Goal: Information Seeking & Learning: Check status

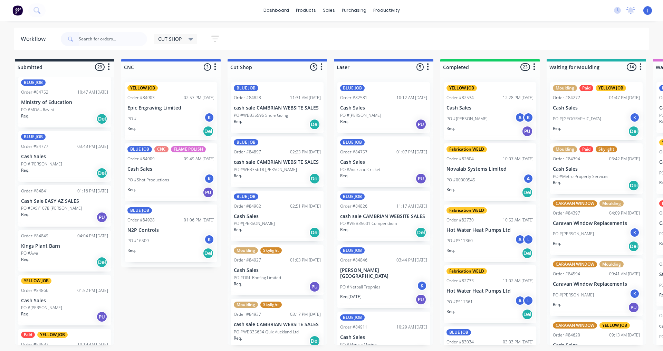
click at [383, 120] on div "Req. PU" at bounding box center [383, 124] width 87 height 12
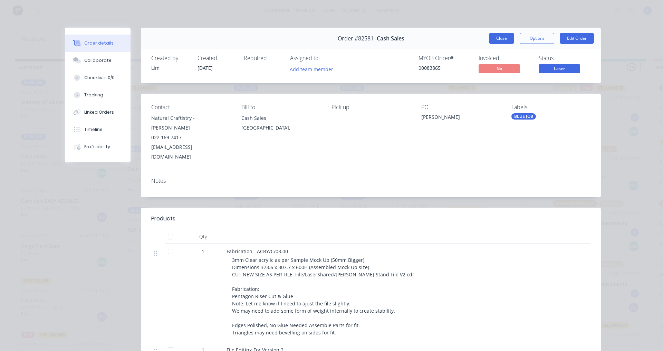
click at [490, 38] on button "Close" at bounding box center [501, 38] width 25 height 11
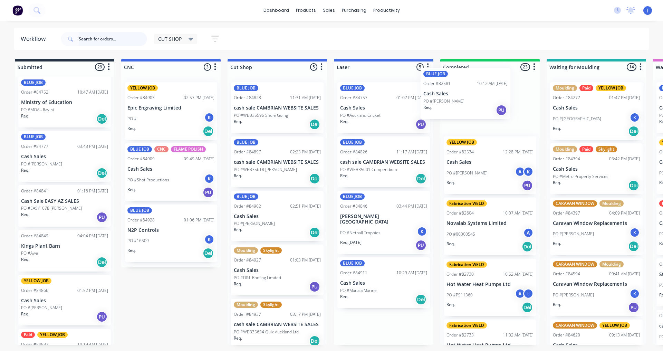
drag, startPoint x: 362, startPoint y: 116, endPoint x: 449, endPoint y: 103, distance: 88.4
click at [379, 280] on p "Cash Sales" at bounding box center [383, 283] width 87 height 6
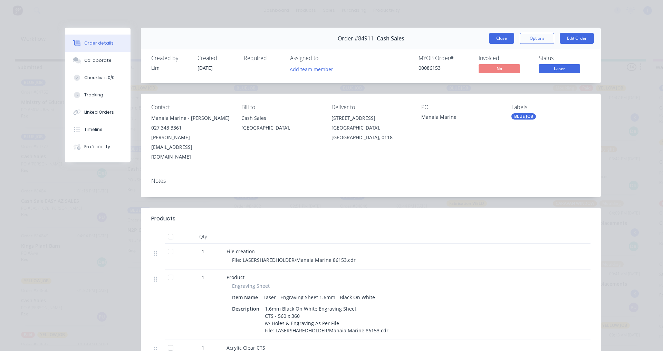
click at [493, 35] on button "Close" at bounding box center [501, 38] width 25 height 11
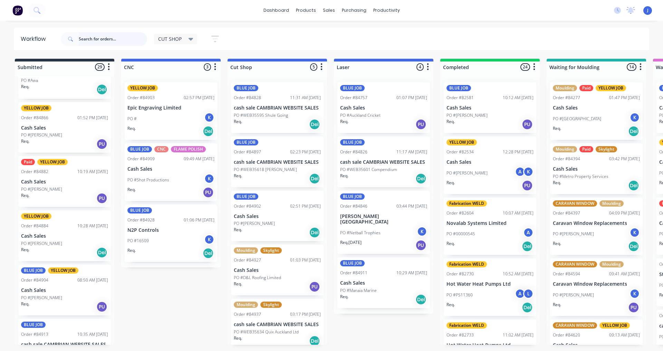
scroll to position [552, 0]
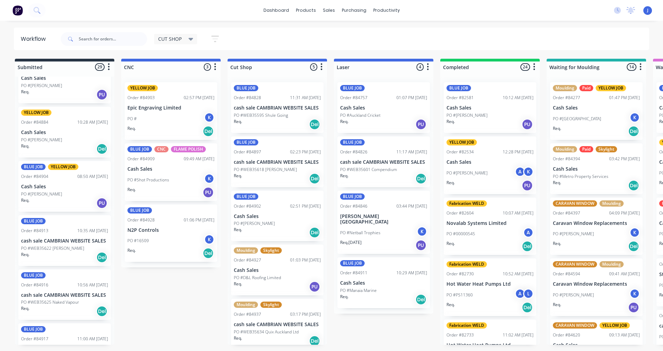
click at [40, 191] on p "PO #[PERSON_NAME]" at bounding box center [41, 194] width 41 height 6
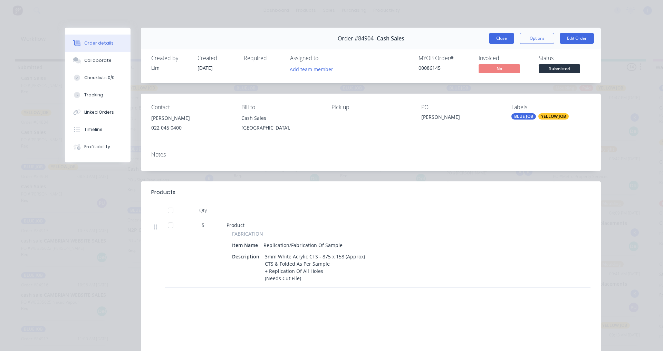
click at [502, 39] on button "Close" at bounding box center [501, 38] width 25 height 11
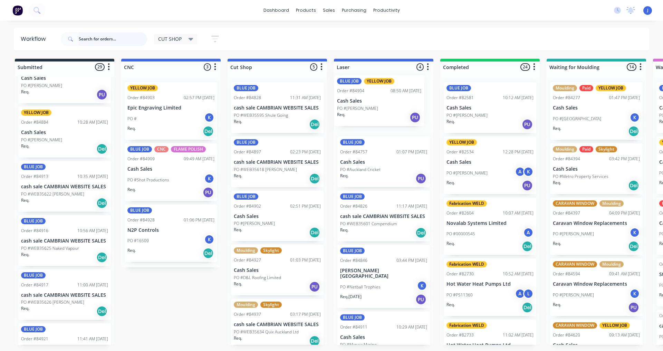
drag, startPoint x: 45, startPoint y: 200, endPoint x: 363, endPoint y: 115, distance: 329.0
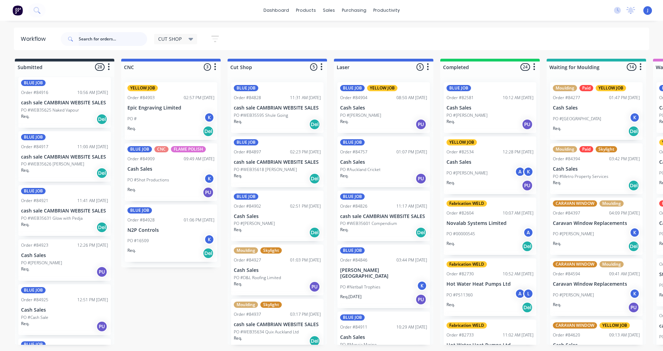
scroll to position [518, 0]
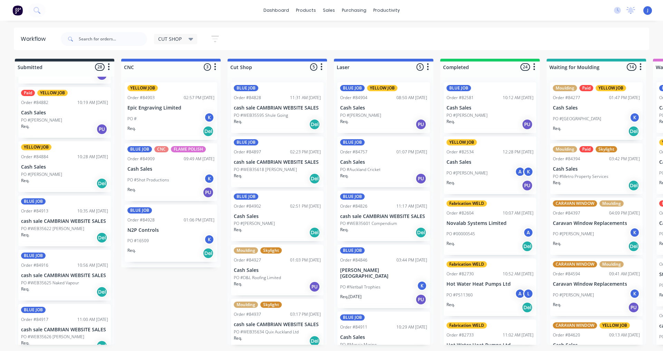
click at [68, 164] on div "YELLOW JOB Order #84884 10:28 AM 26/09/25 Cash Sales PO #Andrew Tall Req. Del" at bounding box center [64, 166] width 93 height 51
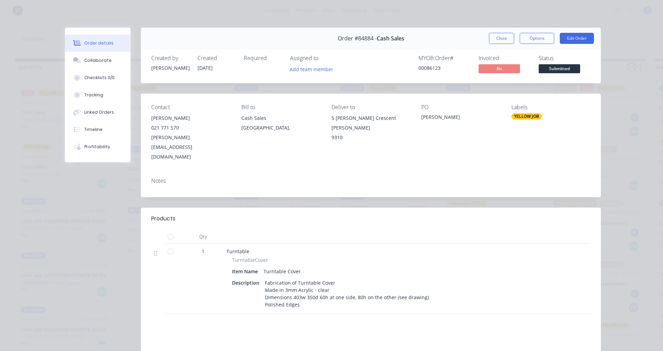
click at [489, 33] on button "Close" at bounding box center [501, 38] width 25 height 11
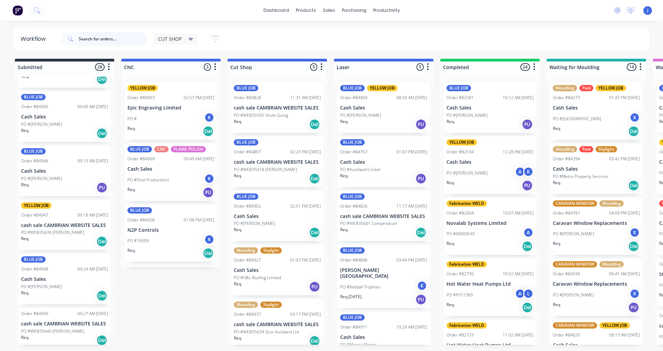
scroll to position [1213, 0]
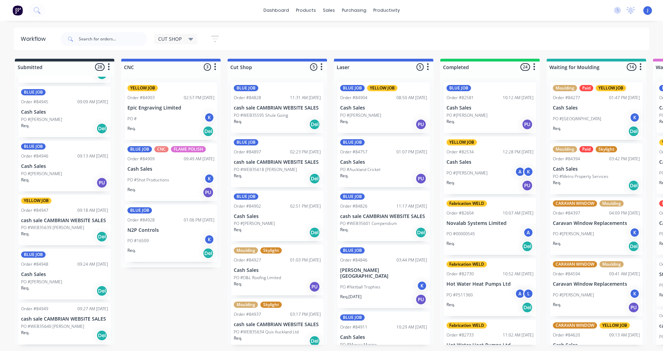
click at [58, 231] on div "Req. Del" at bounding box center [64, 237] width 87 height 12
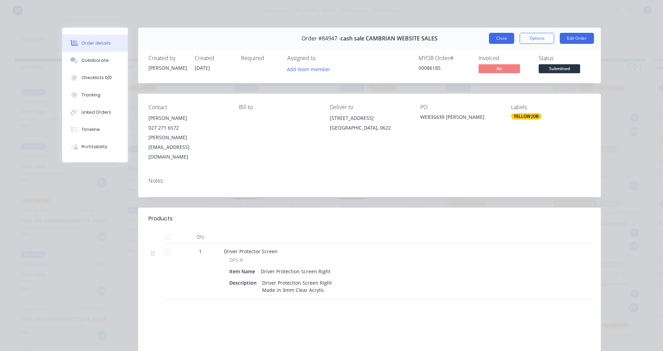
click at [497, 40] on button "Close" at bounding box center [501, 38] width 25 height 11
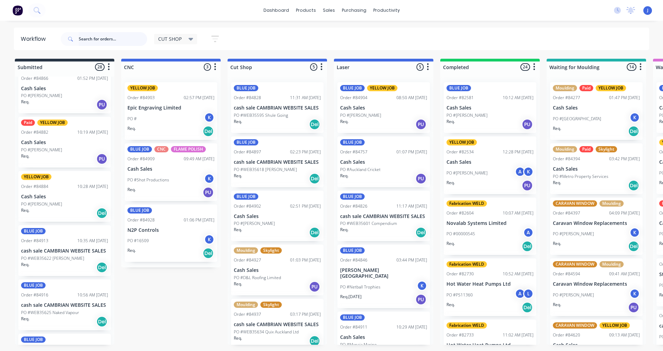
scroll to position [419, 0]
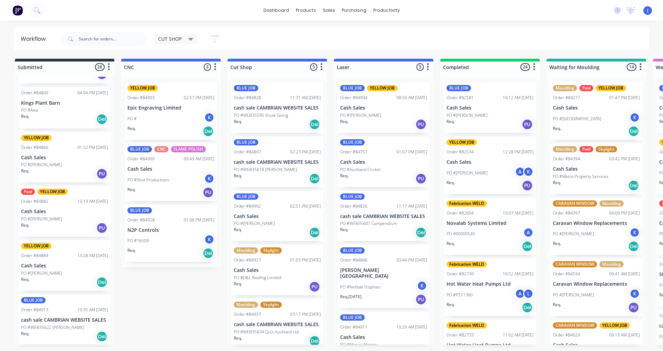
click at [60, 270] on div "PO #[PERSON_NAME]" at bounding box center [64, 273] width 87 height 6
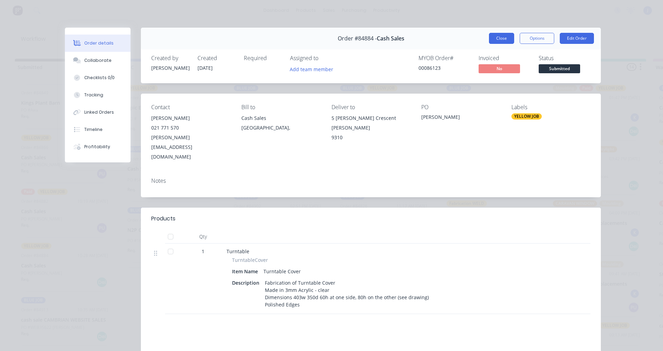
click at [494, 42] on button "Close" at bounding box center [501, 38] width 25 height 11
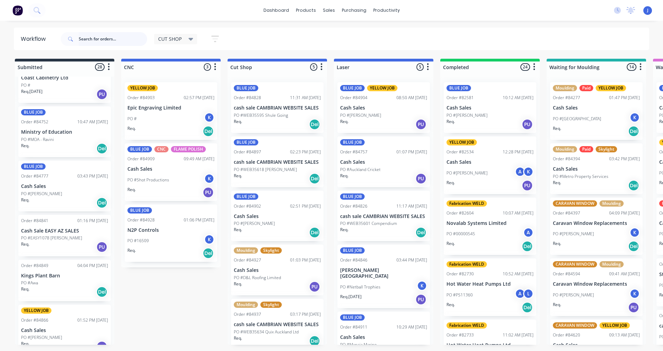
scroll to position [74, 0]
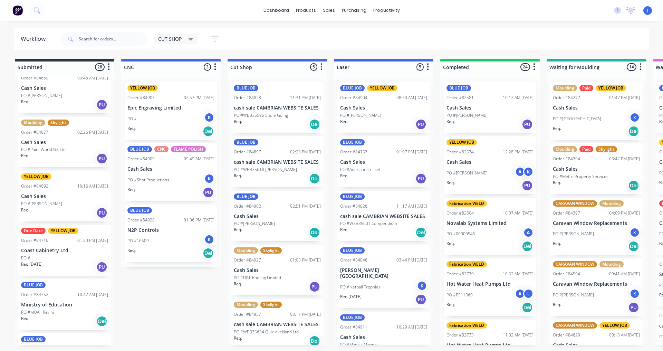
click at [64, 254] on div "Due Date YELLOW JOB Order #84716 01:50 PM 18/09/25 Coast Cabinetry Ltd PO # Req…" at bounding box center [64, 250] width 93 height 51
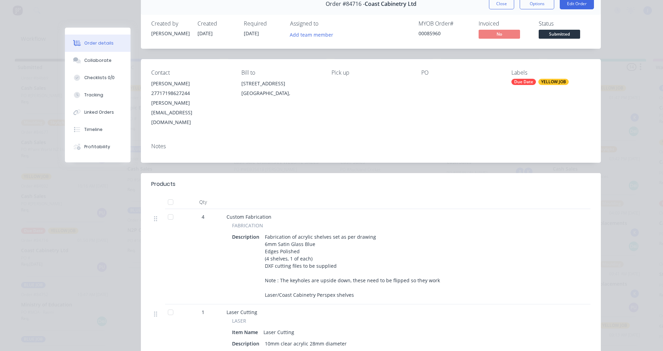
scroll to position [0, 0]
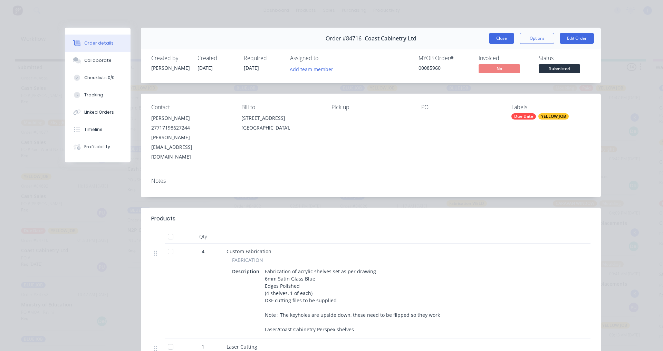
click at [495, 39] on button "Close" at bounding box center [501, 38] width 25 height 11
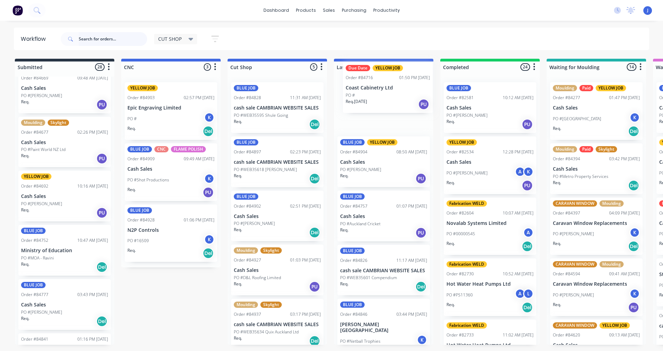
drag, startPoint x: 58, startPoint y: 250, endPoint x: 386, endPoint y: 88, distance: 365.2
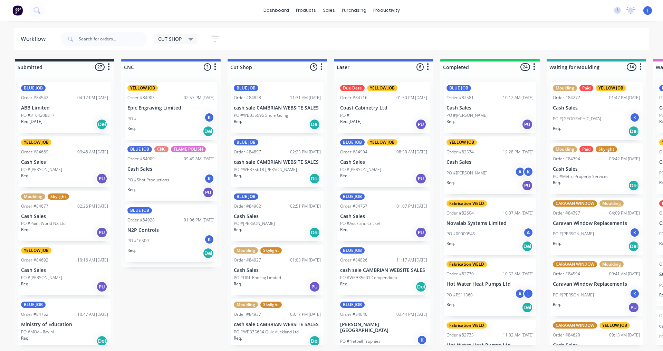
click at [70, 172] on div "PO #[PERSON_NAME]" at bounding box center [64, 169] width 87 height 6
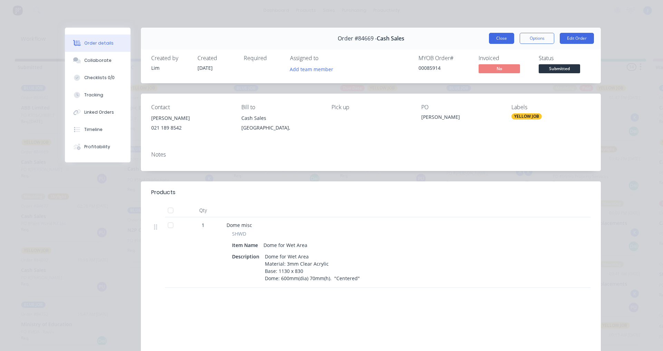
click at [490, 40] on button "Close" at bounding box center [501, 38] width 25 height 11
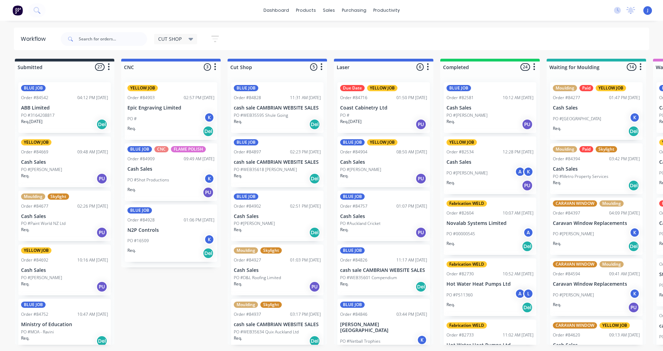
click at [173, 185] on div "PO #Shot Productions K" at bounding box center [170, 179] width 87 height 13
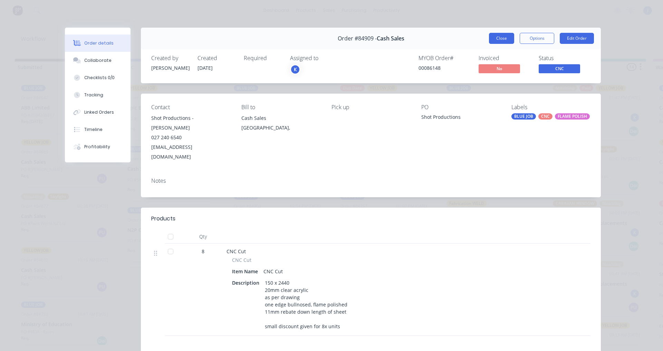
click at [493, 35] on button "Close" at bounding box center [501, 38] width 25 height 11
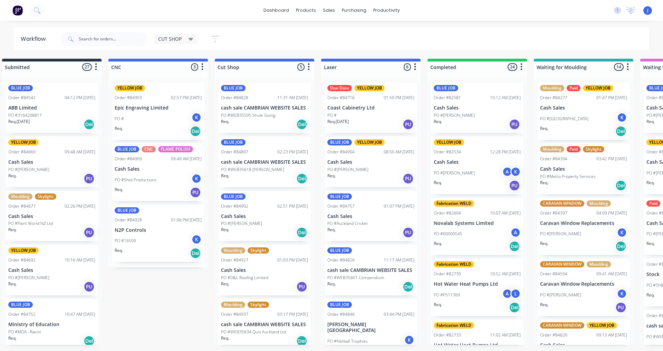
scroll to position [0, 62]
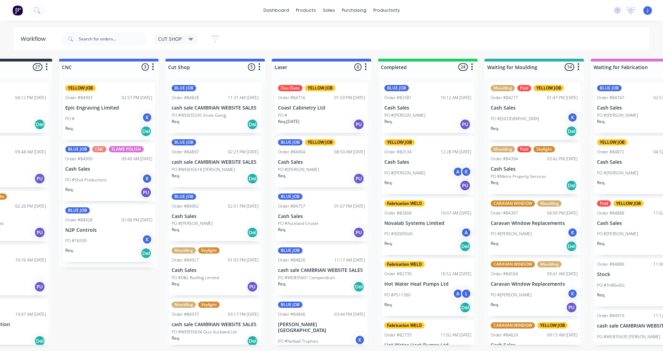
click at [99, 225] on div "BLUE JOB Order #84928 01:06 PM 29/09/25 N2P Controls PO #16509 K Req. Del" at bounding box center [108, 233] width 93 height 58
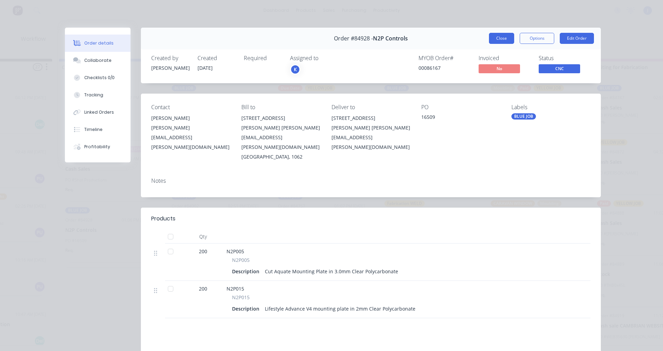
click at [492, 38] on button "Close" at bounding box center [501, 38] width 25 height 11
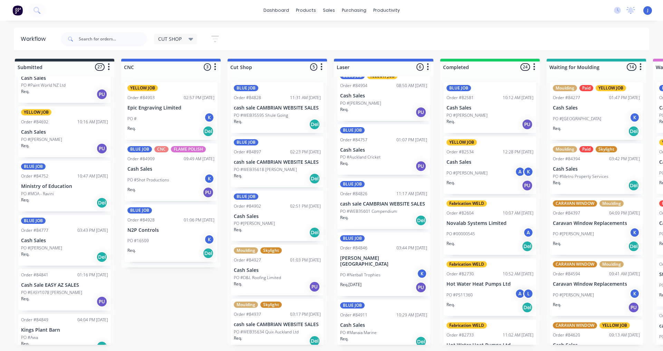
scroll to position [173, 0]
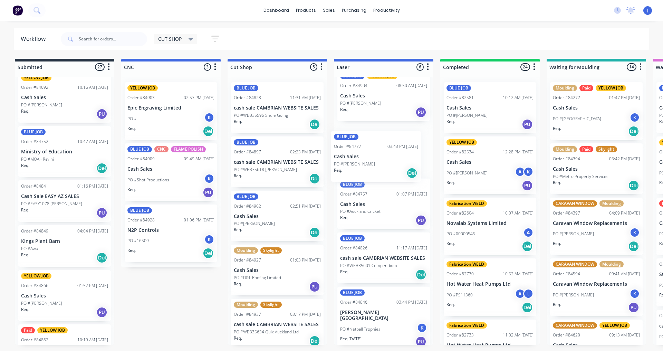
drag, startPoint x: 47, startPoint y: 213, endPoint x: 365, endPoint y: 165, distance: 321.8
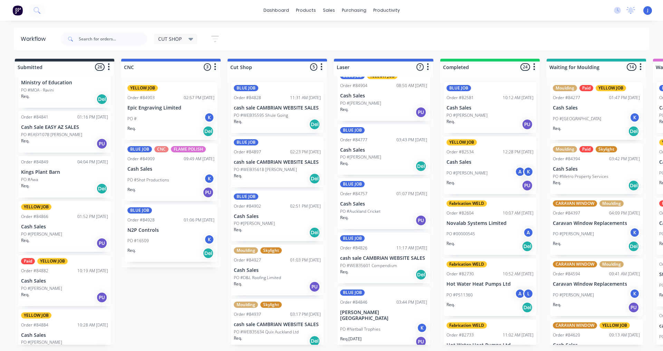
click at [72, 143] on div "Req. PU" at bounding box center [64, 144] width 87 height 12
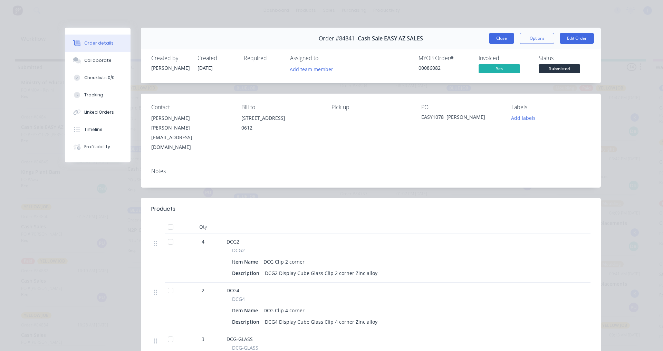
click at [499, 39] on button "Close" at bounding box center [501, 38] width 25 height 11
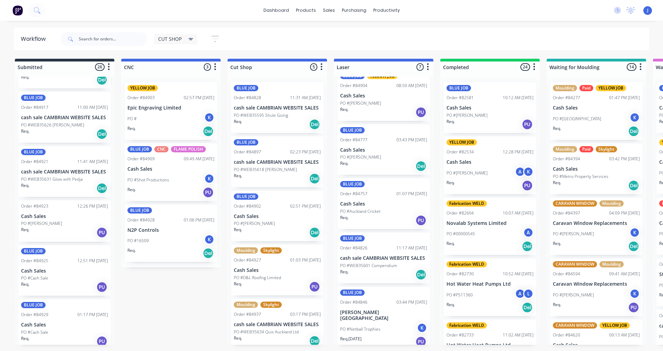
scroll to position [656, 0]
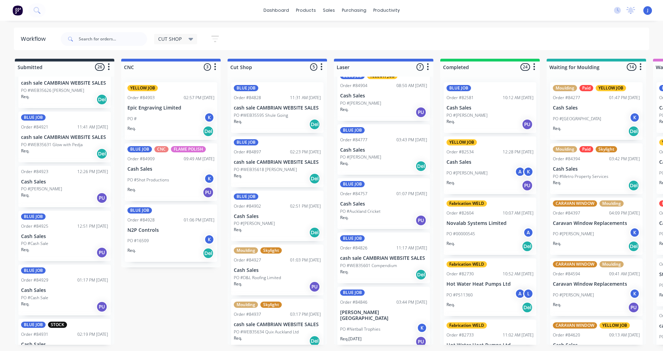
click at [58, 235] on p "Cash Sales" at bounding box center [64, 236] width 87 height 6
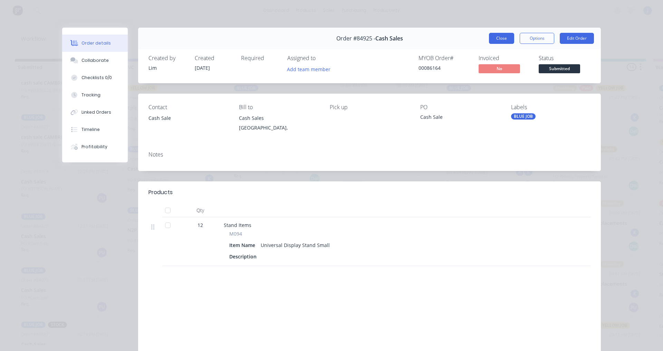
click at [498, 35] on button "Close" at bounding box center [501, 38] width 25 height 11
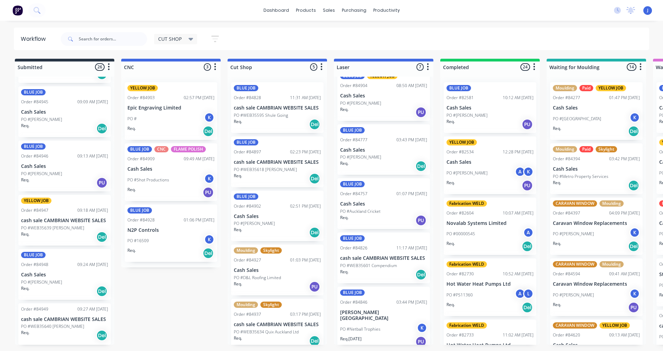
scroll to position [1105, 0]
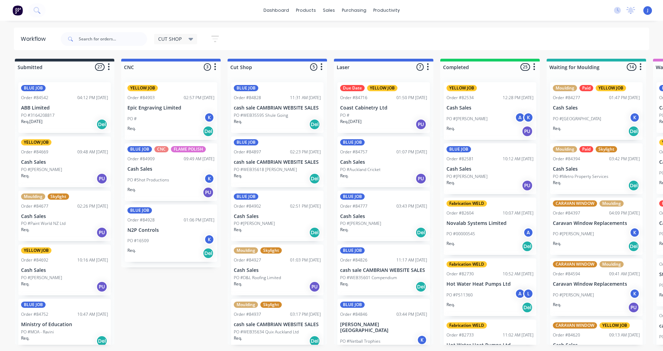
scroll to position [120, 0]
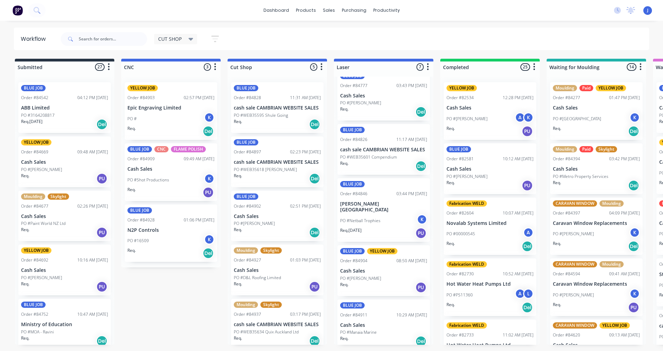
click at [379, 329] on div "PO #Manaia Marine" at bounding box center [383, 332] width 87 height 6
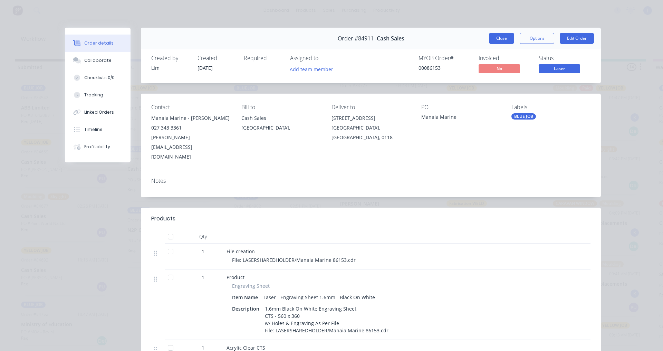
click at [493, 35] on button "Close" at bounding box center [501, 38] width 25 height 11
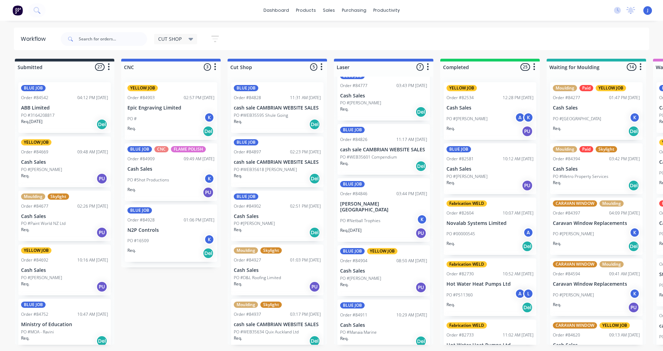
scroll to position [0, 0]
